Goal: Information Seeking & Learning: Learn about a topic

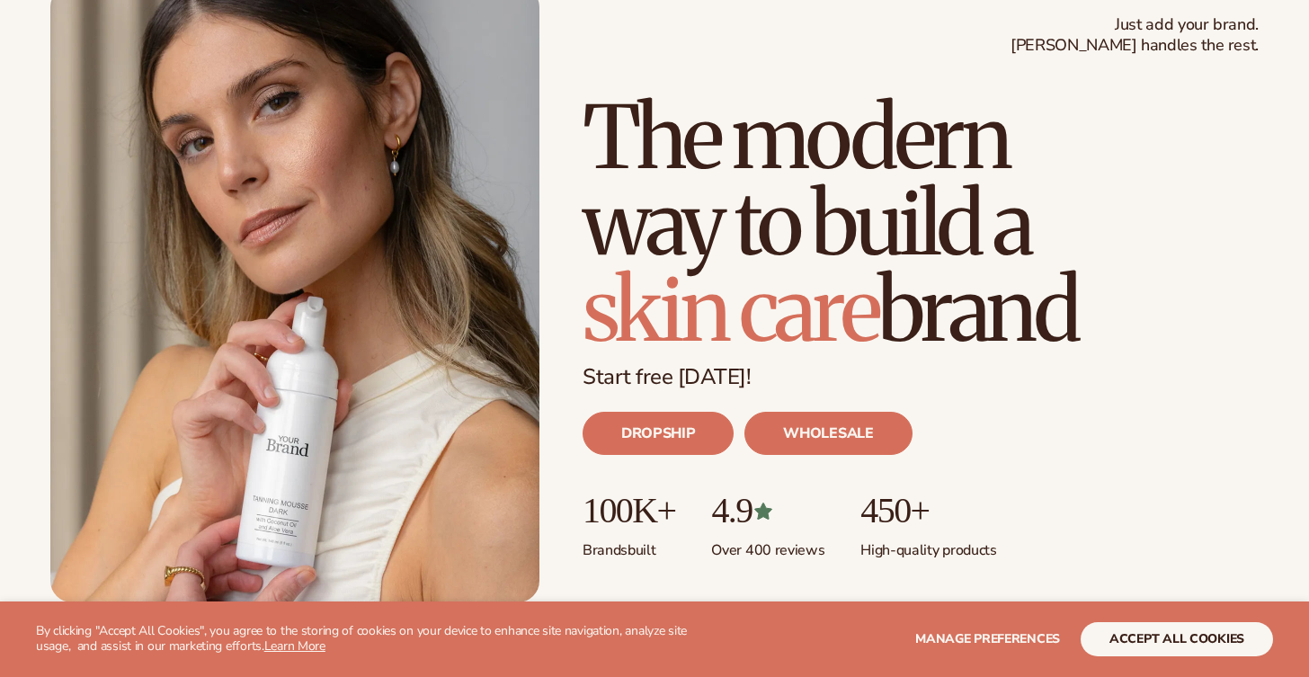
scroll to position [145, 0]
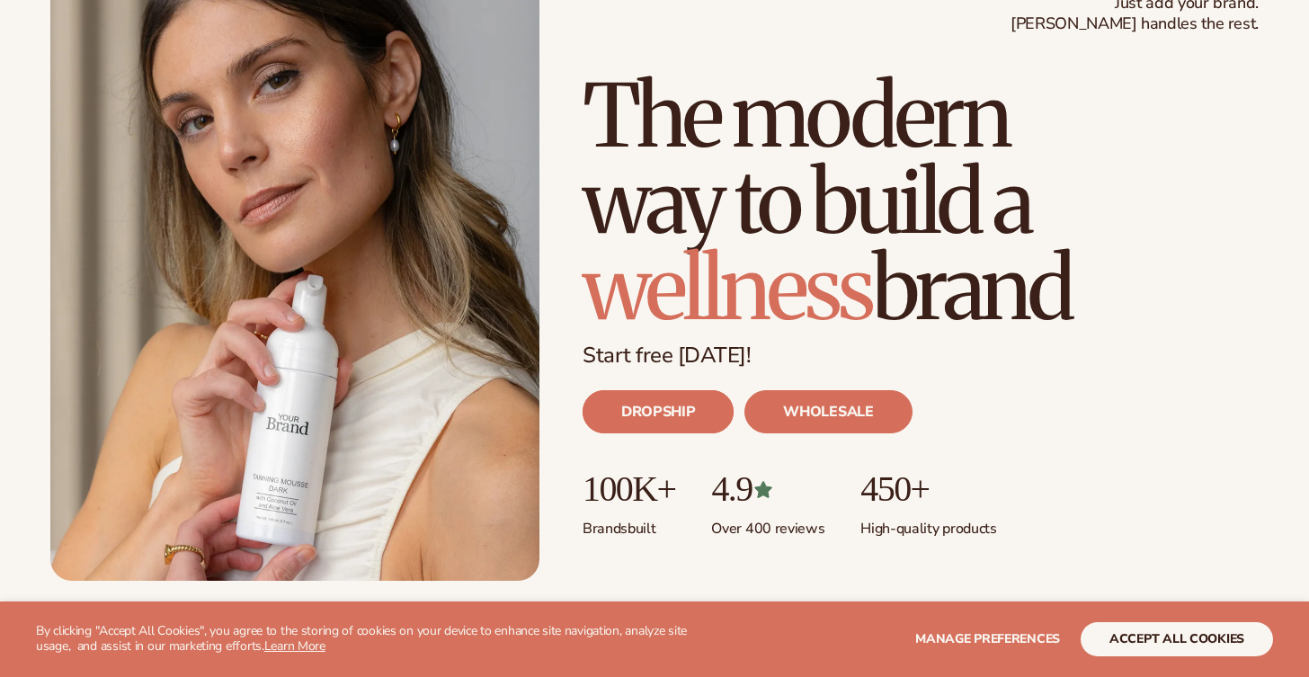
click at [712, 420] on link "DROPSHIP" at bounding box center [658, 411] width 151 height 43
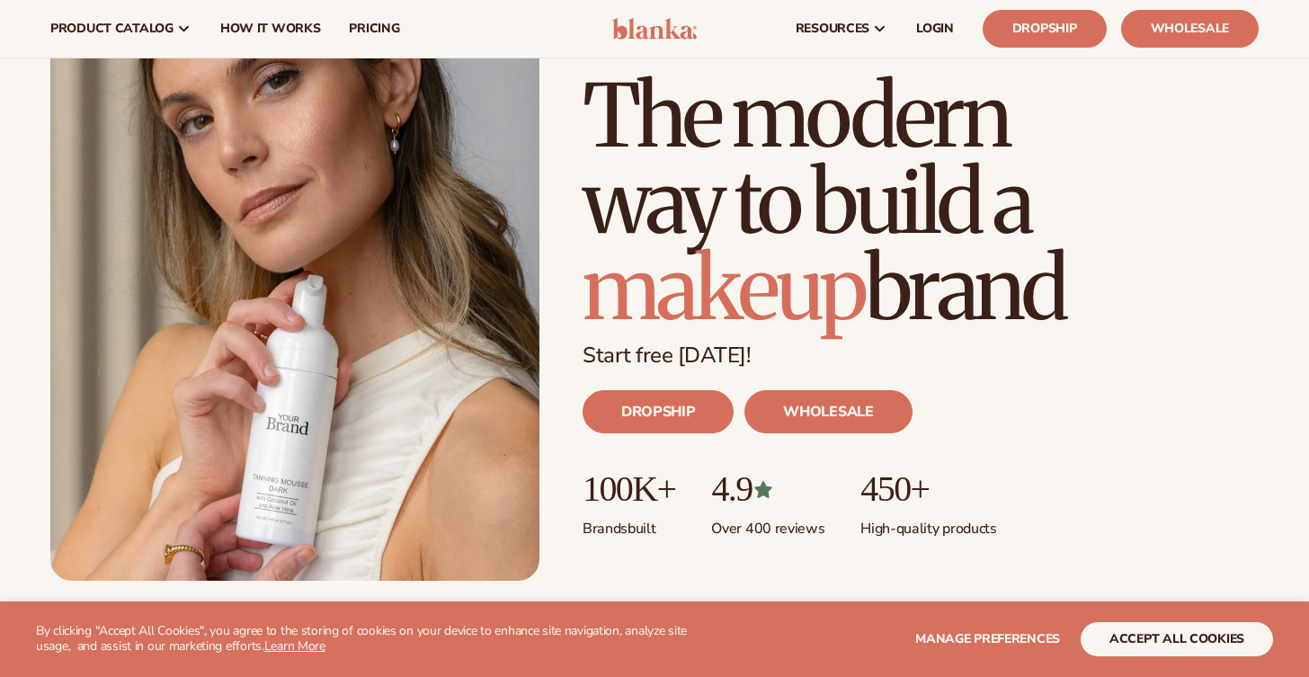
scroll to position [0, 0]
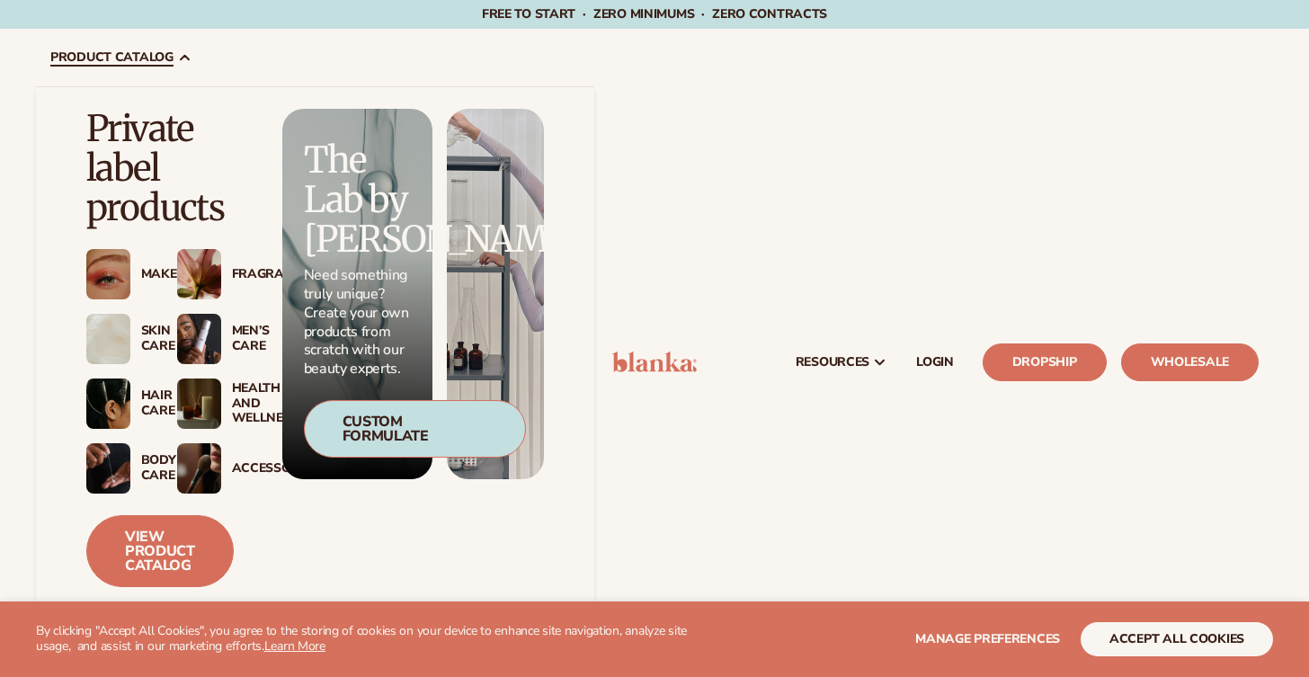
click at [208, 265] on img at bounding box center [199, 274] width 44 height 50
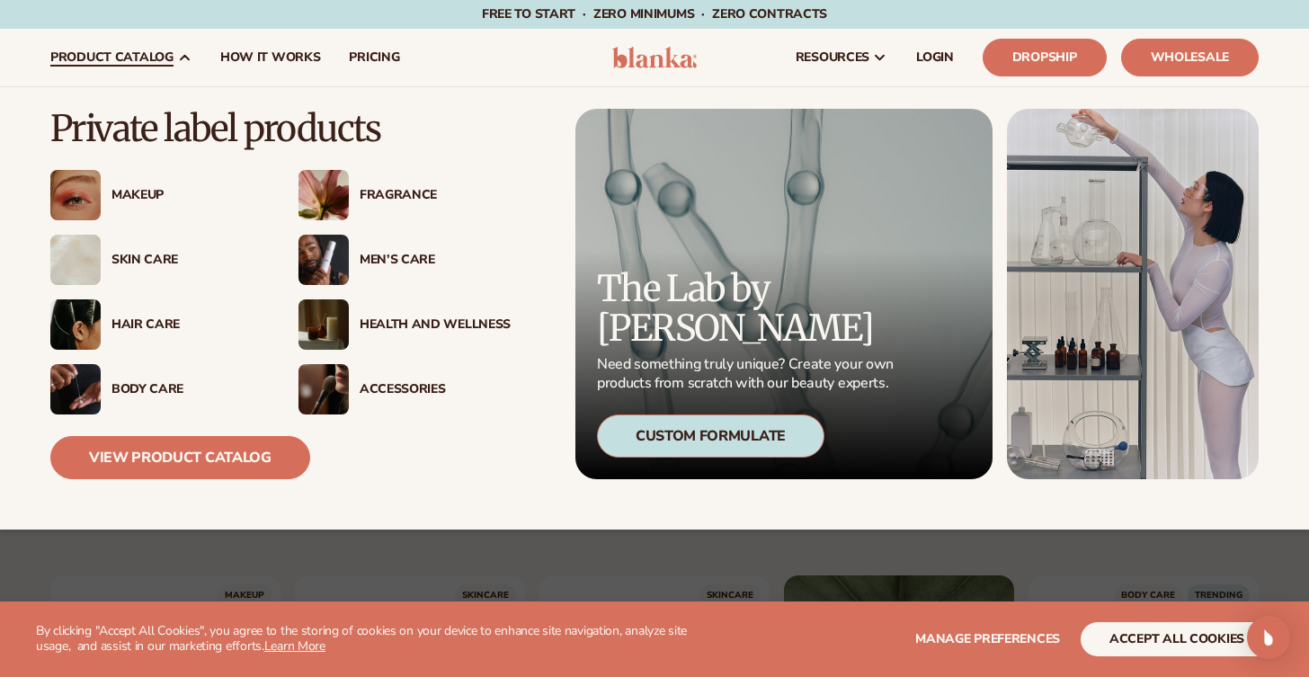
click at [365, 191] on div "Fragrance" at bounding box center [435, 195] width 151 height 15
click at [365, 202] on div "Fragrance" at bounding box center [435, 195] width 151 height 15
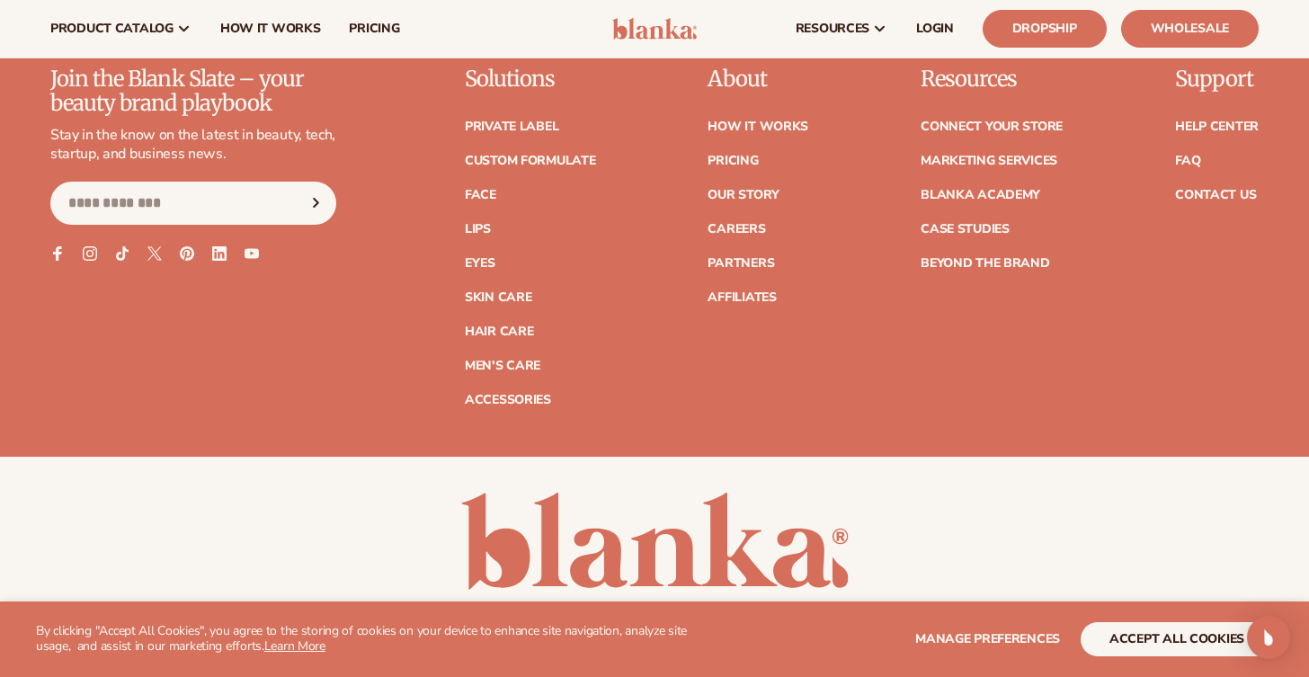
scroll to position [5963, 0]
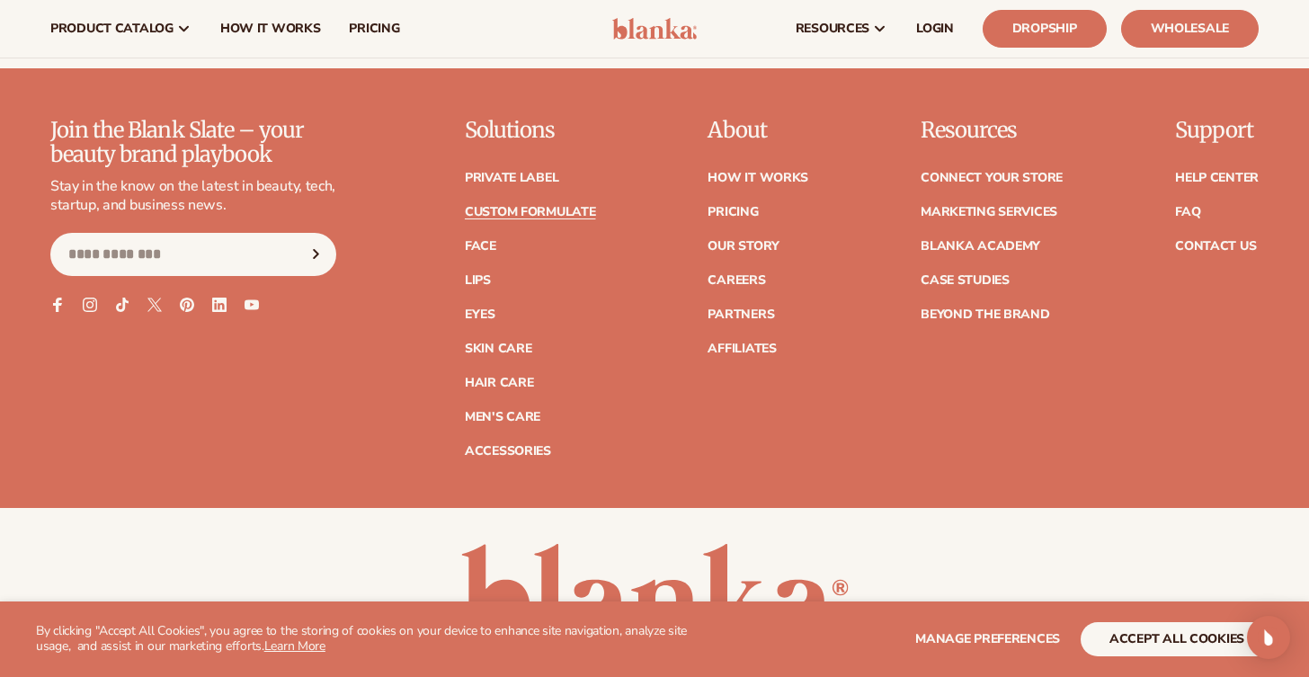
click at [535, 206] on link "Custom formulate" at bounding box center [530, 212] width 131 height 13
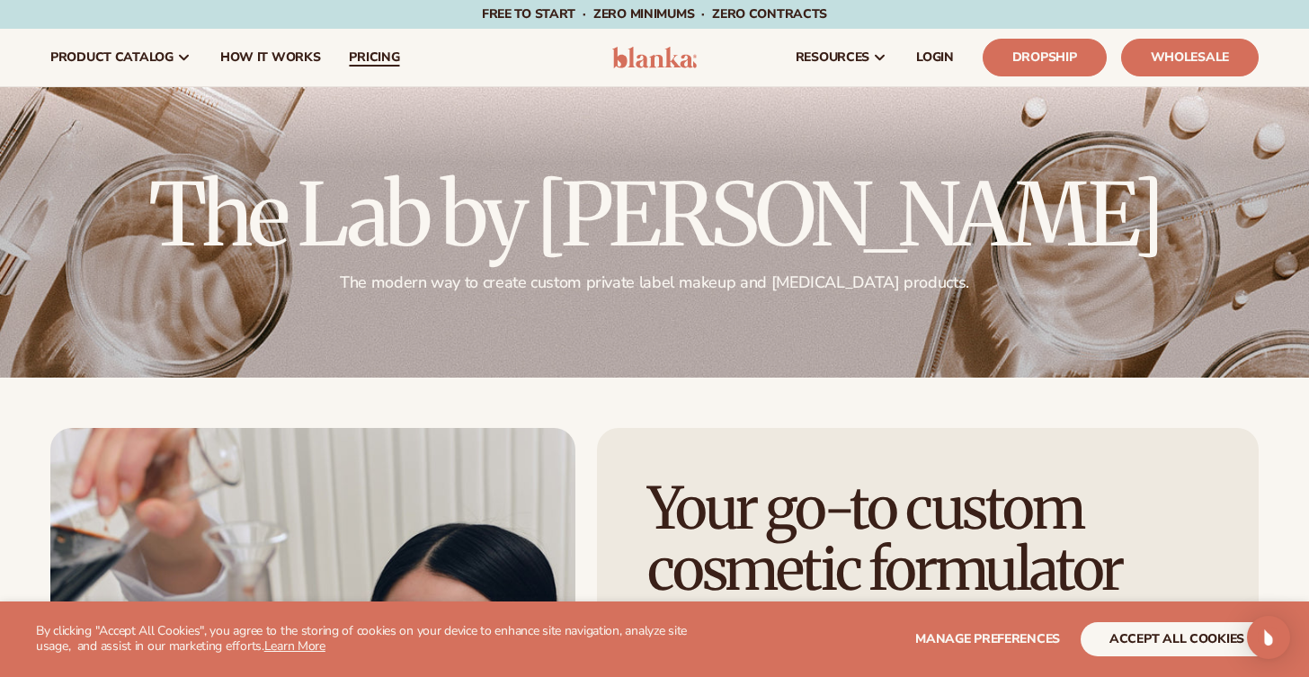
click at [352, 51] on span "pricing" at bounding box center [374, 57] width 50 height 14
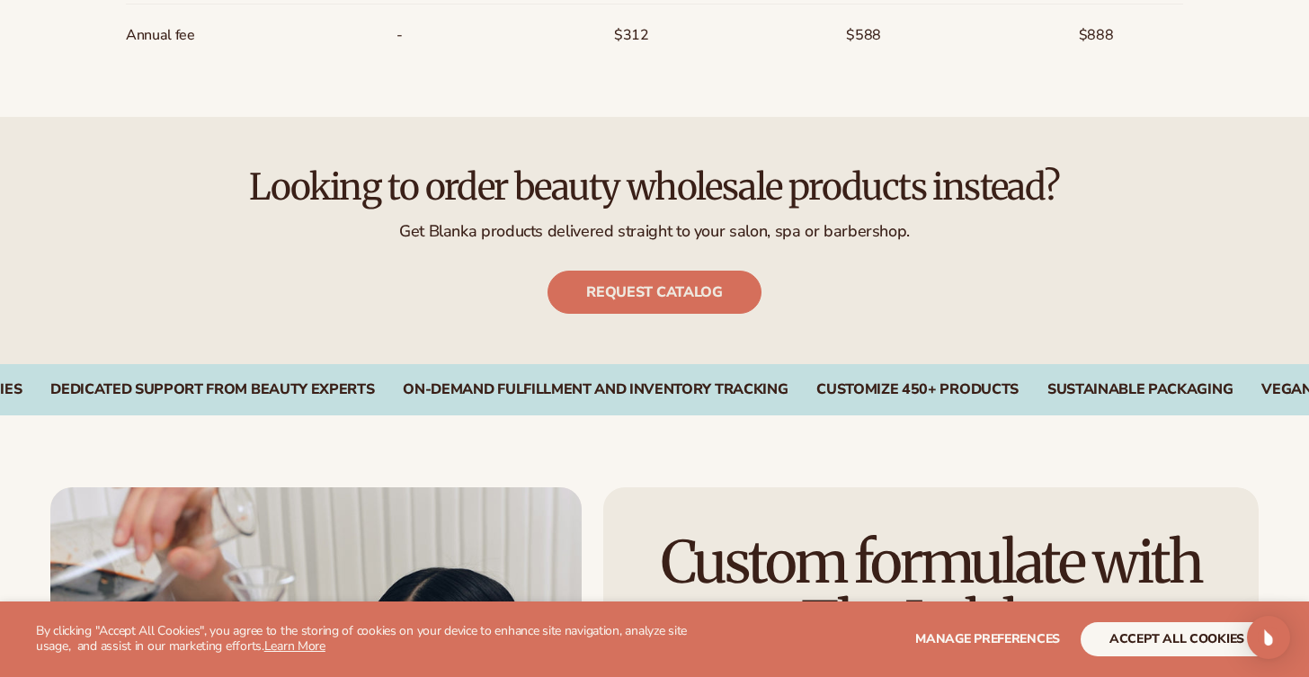
scroll to position [2830, 0]
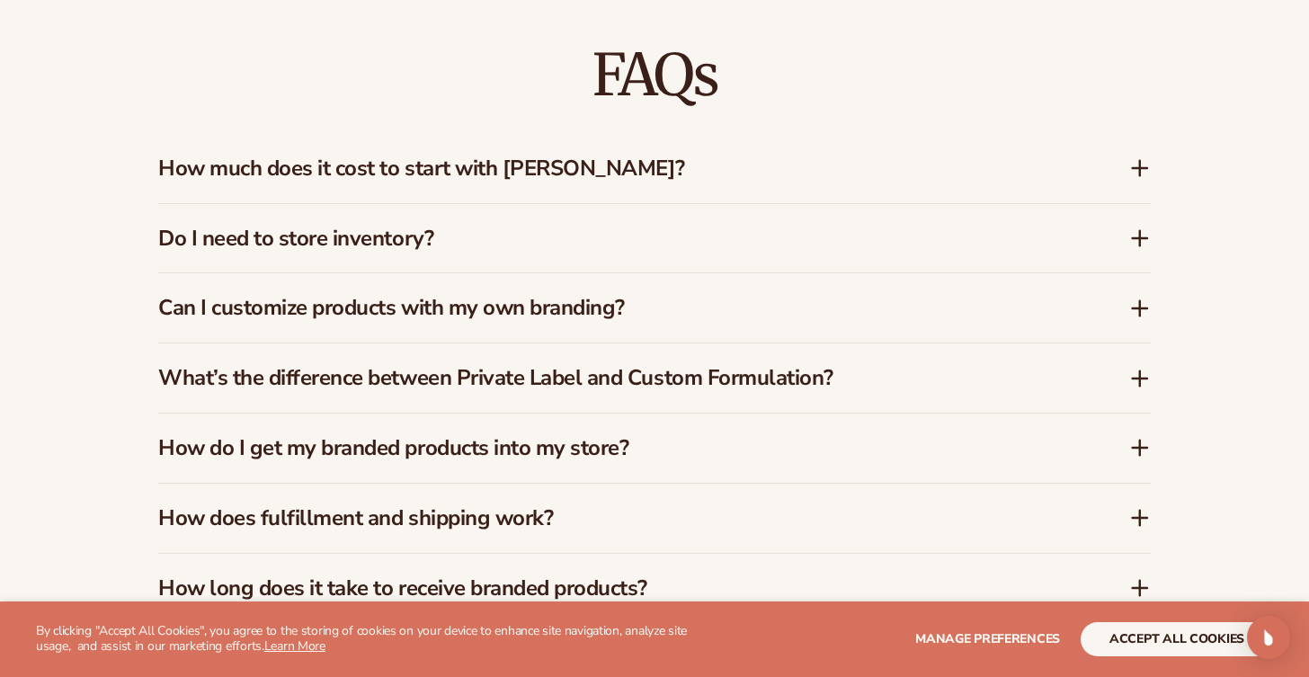
click at [531, 175] on h3 "How much does it cost to start with Blanka?" at bounding box center [616, 169] width 917 height 26
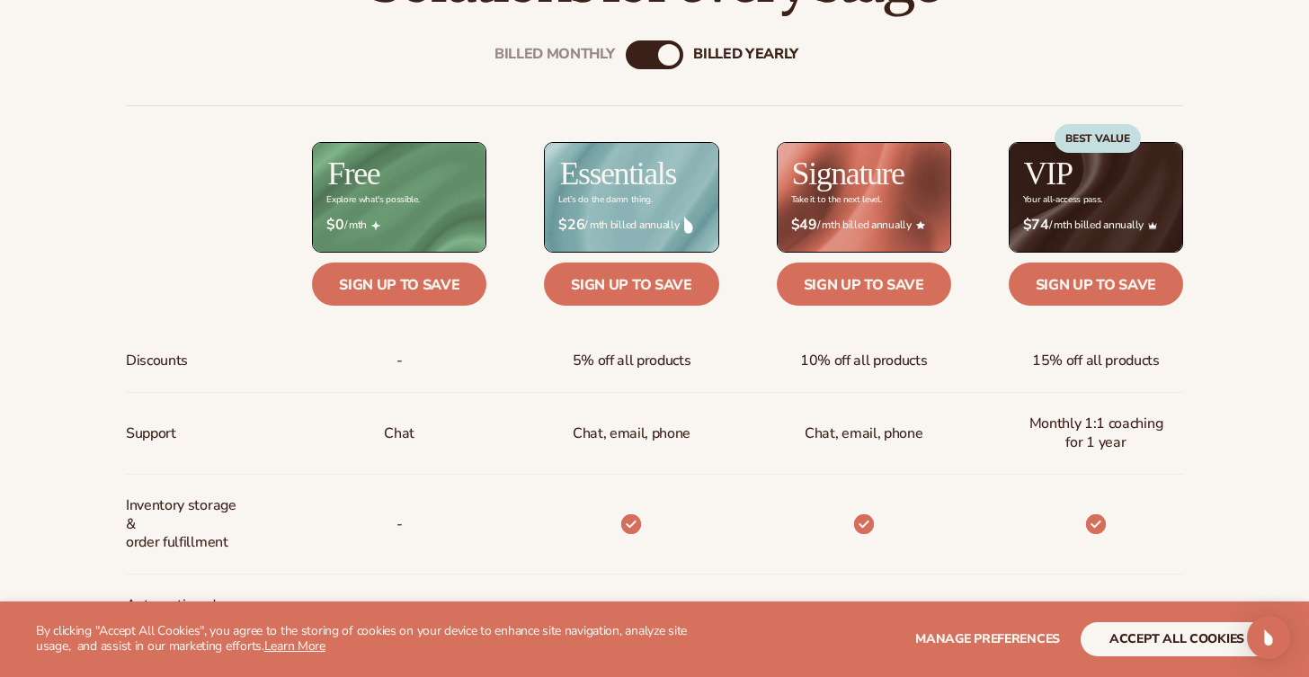
scroll to position [659, 0]
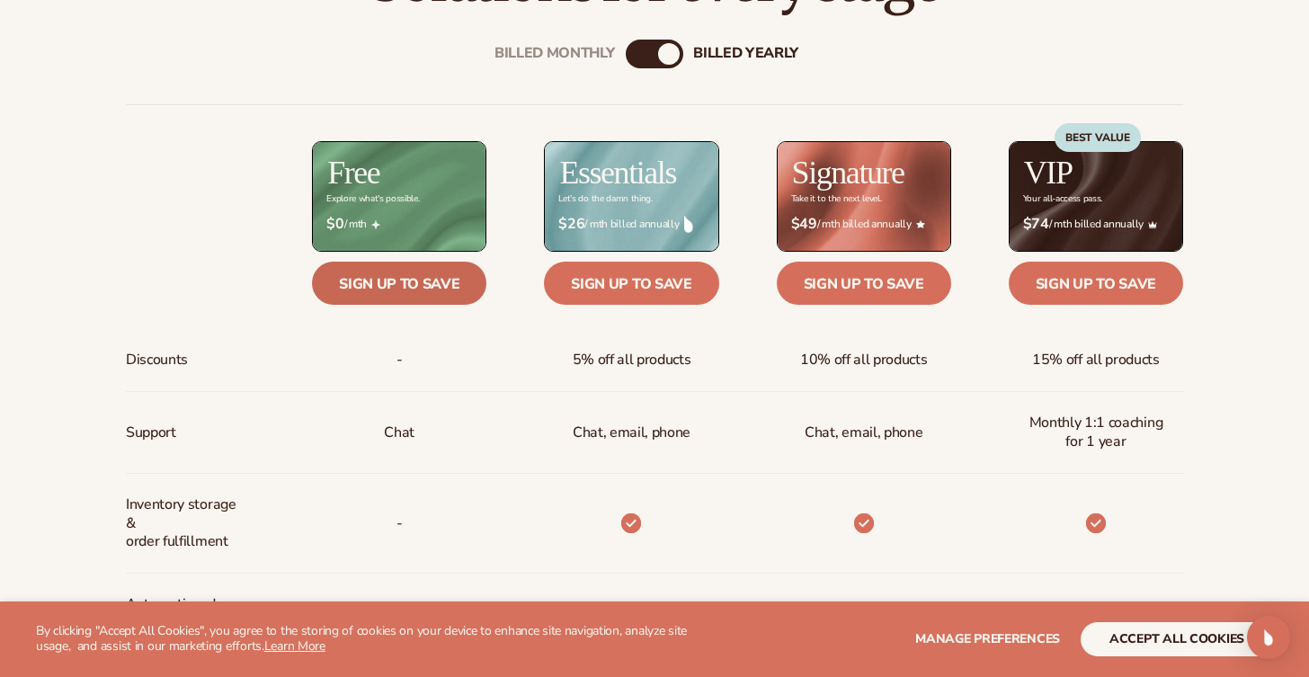
click at [376, 284] on link "Sign up to save" at bounding box center [399, 283] width 174 height 43
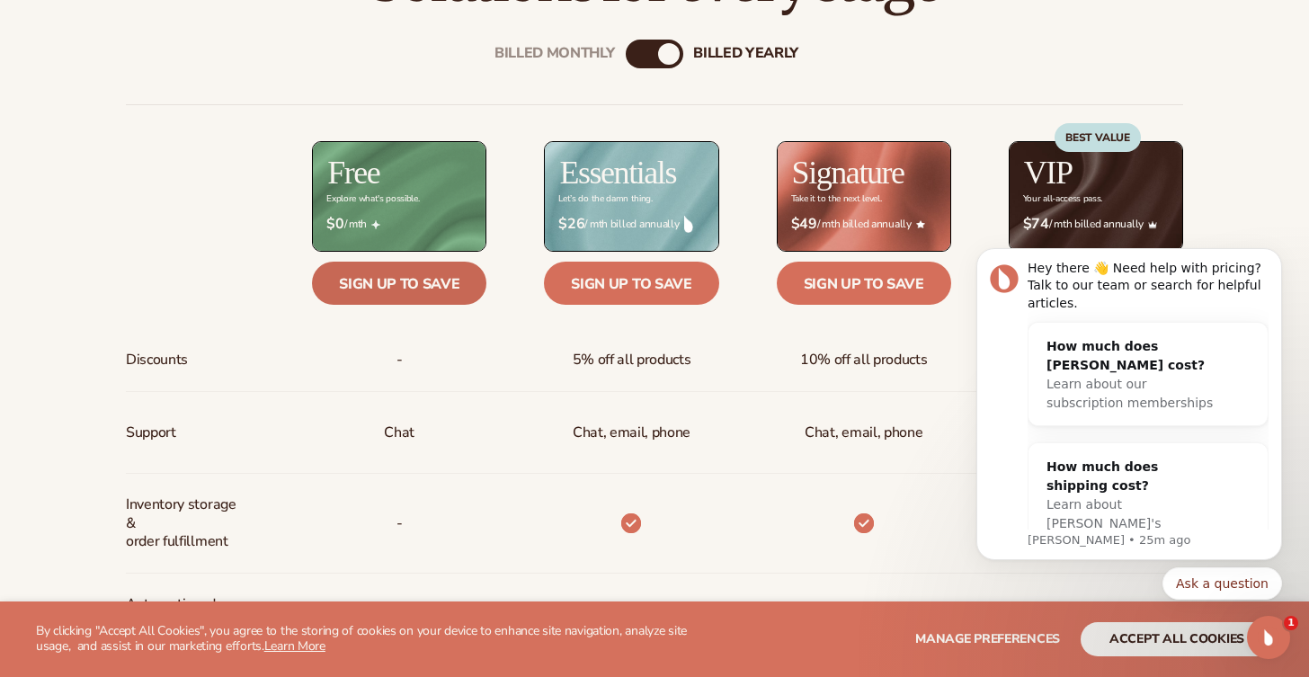
scroll to position [0, 0]
